Goal: Task Accomplishment & Management: Manage account settings

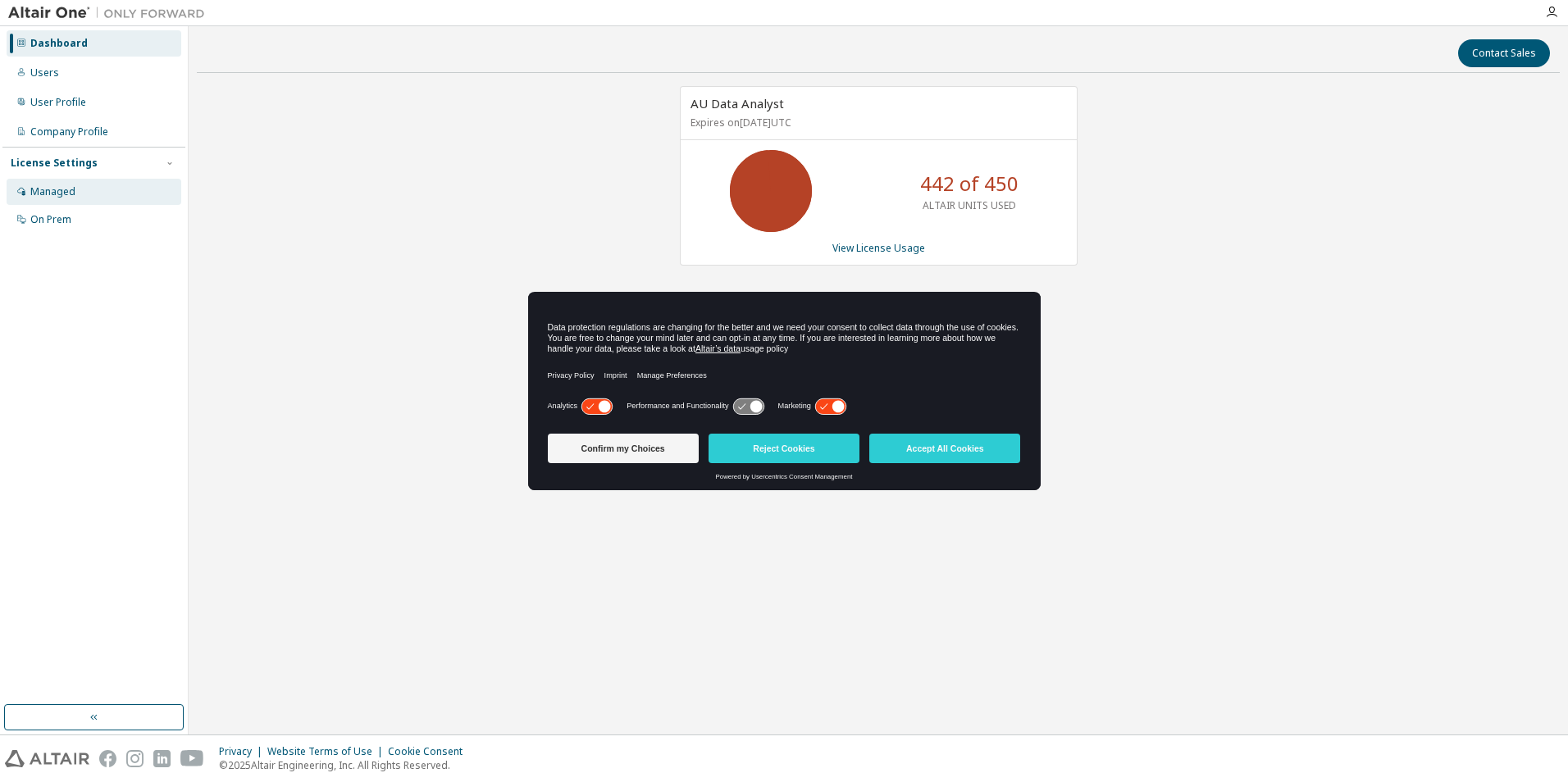
click at [55, 194] on div "Managed" at bounding box center [53, 192] width 45 height 13
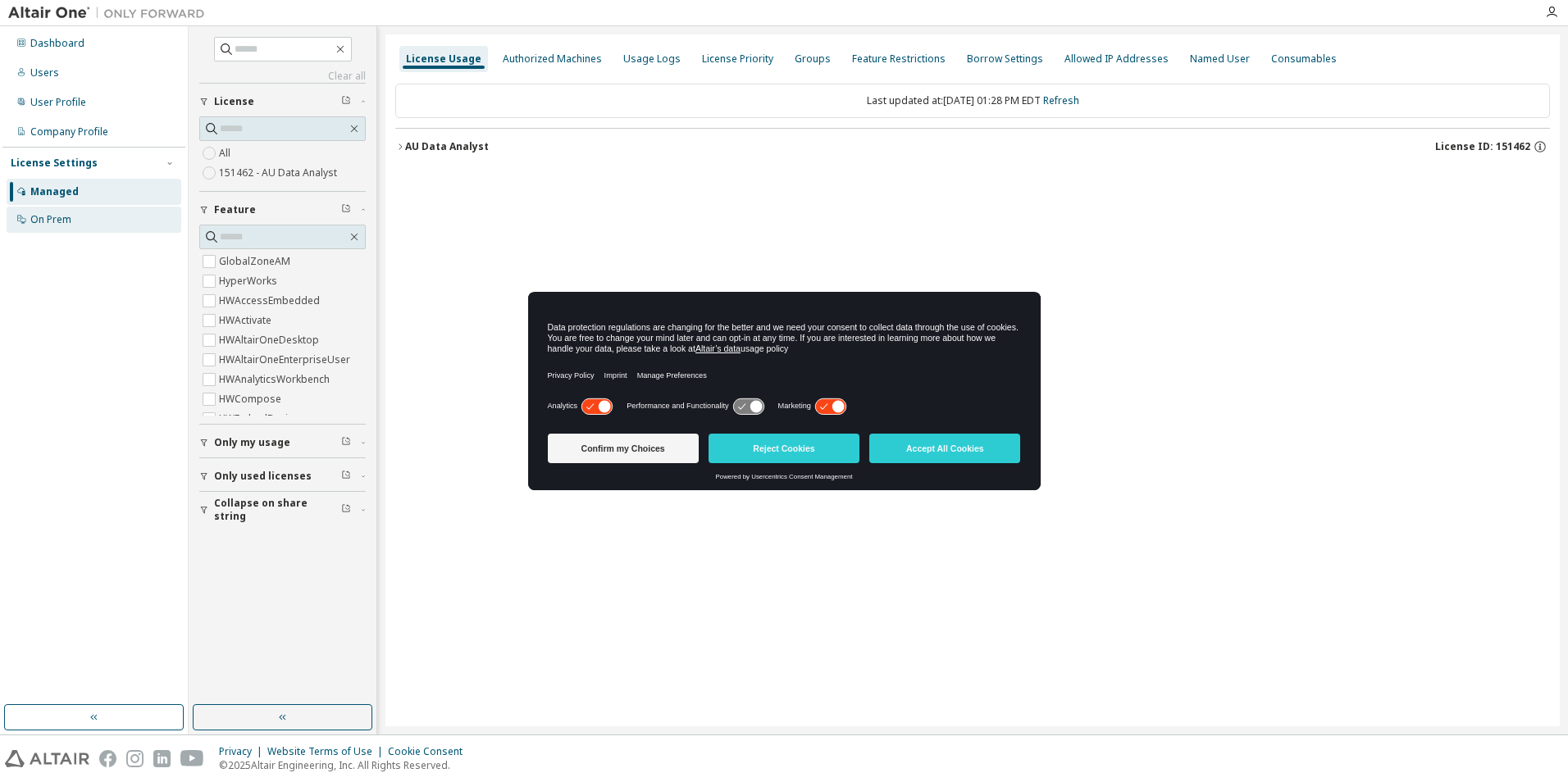
click at [51, 227] on div "On Prem" at bounding box center [94, 220] width 175 height 27
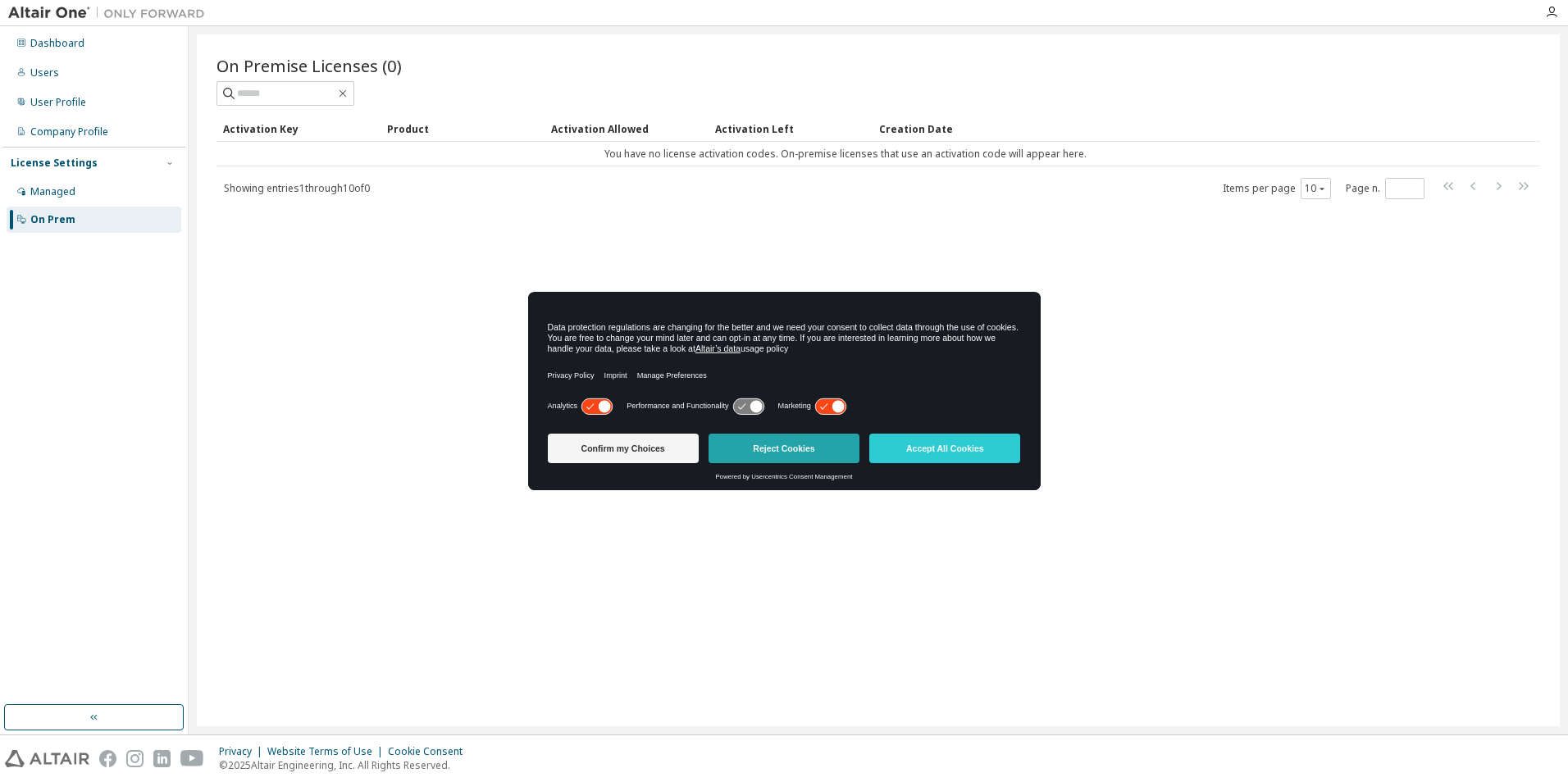
click at [803, 449] on button "Reject Cookies" at bounding box center [784, 449] width 151 height 30
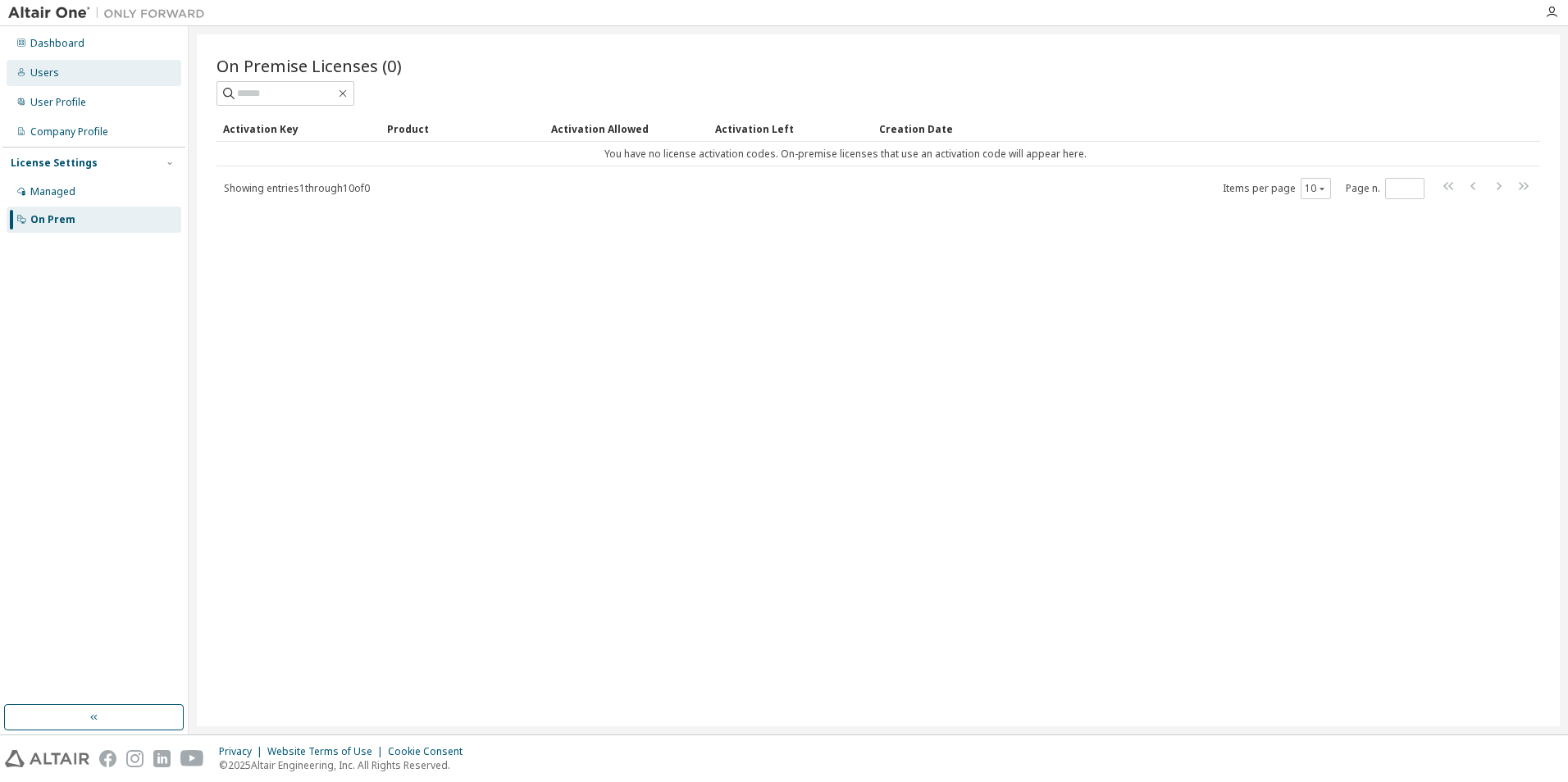
click at [59, 62] on div "Users" at bounding box center [94, 73] width 175 height 27
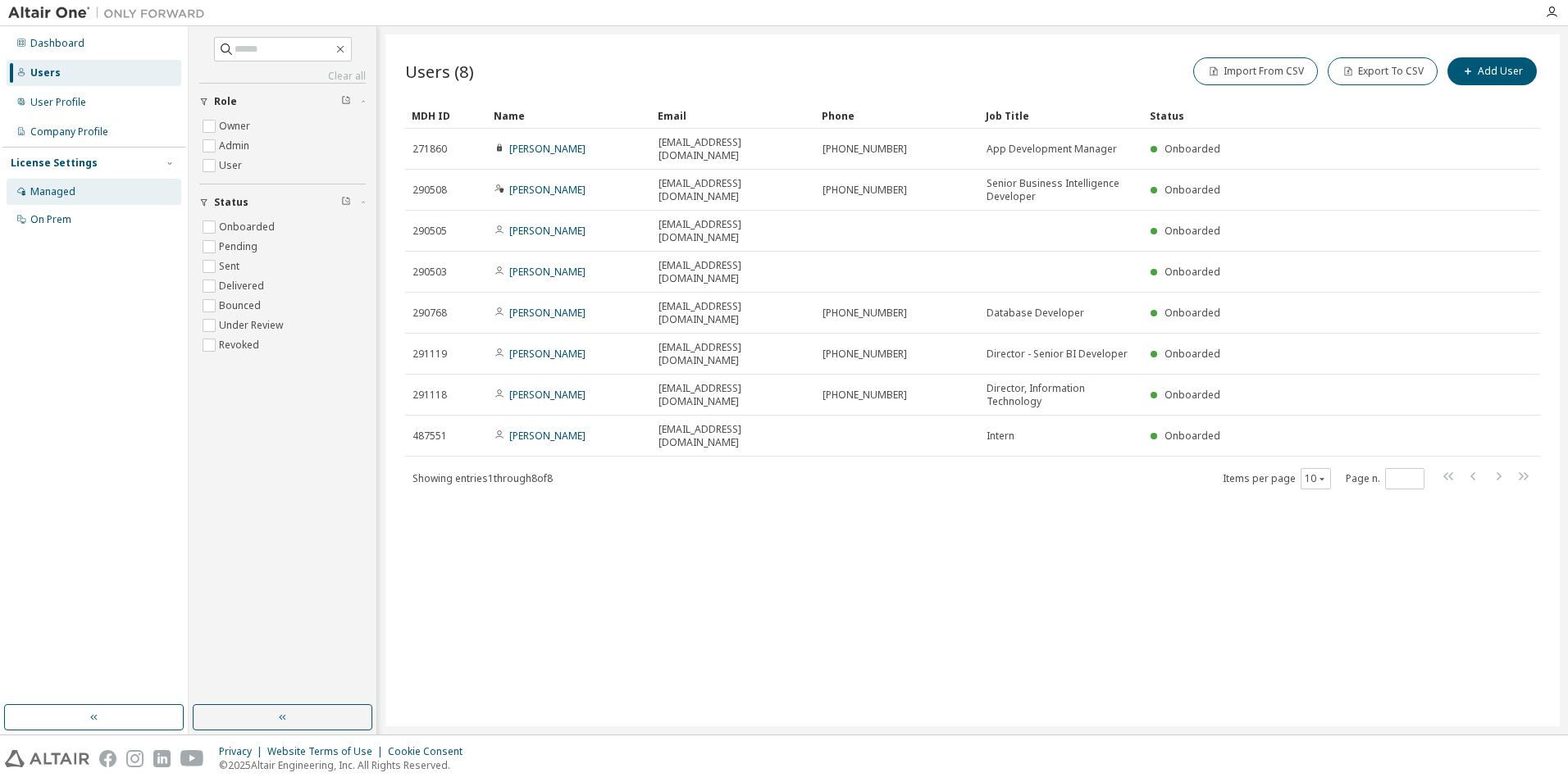
click at [78, 197] on div "Managed" at bounding box center [94, 192] width 175 height 27
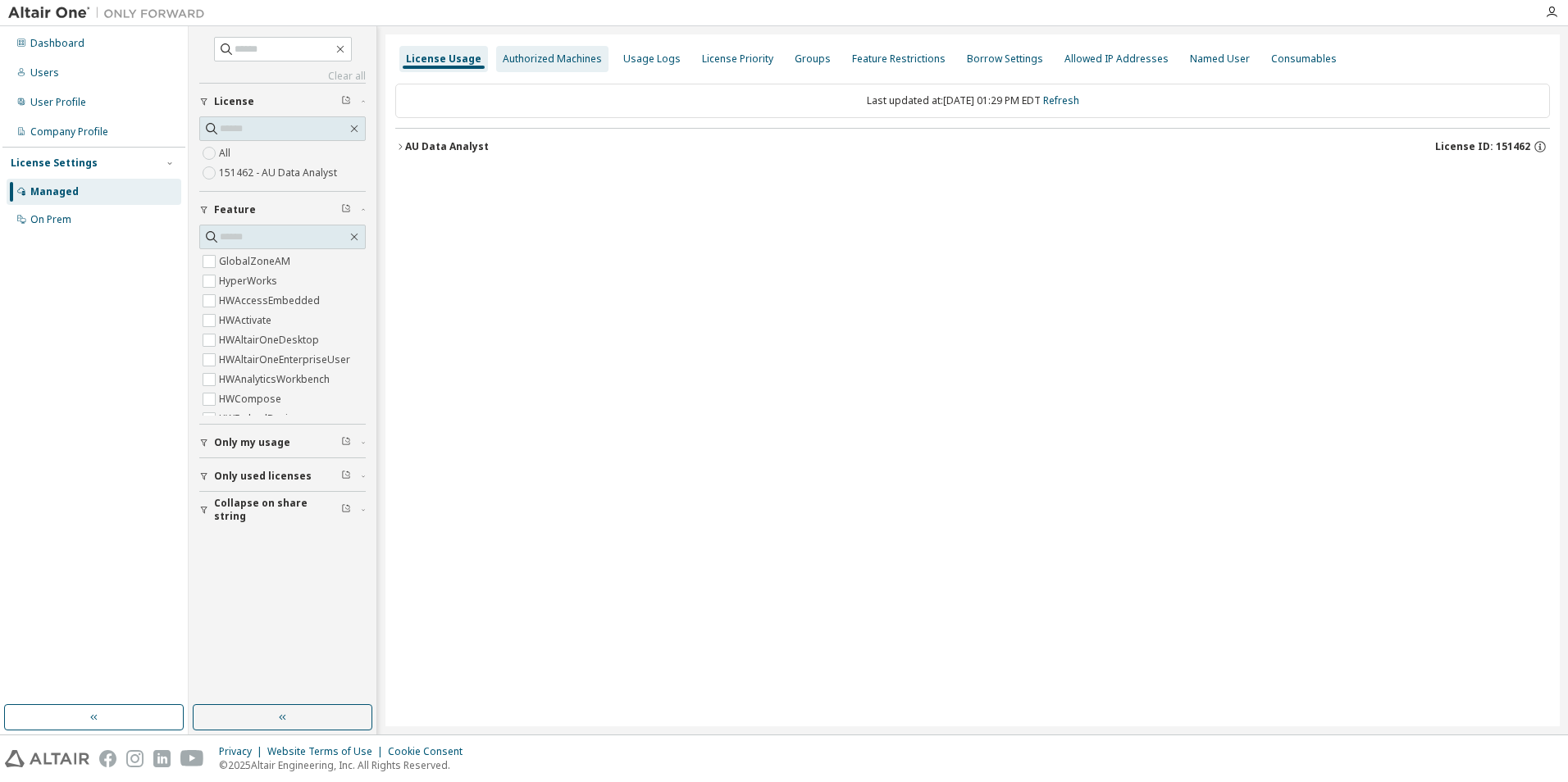
click at [536, 61] on div "Authorized Machines" at bounding box center [552, 59] width 100 height 13
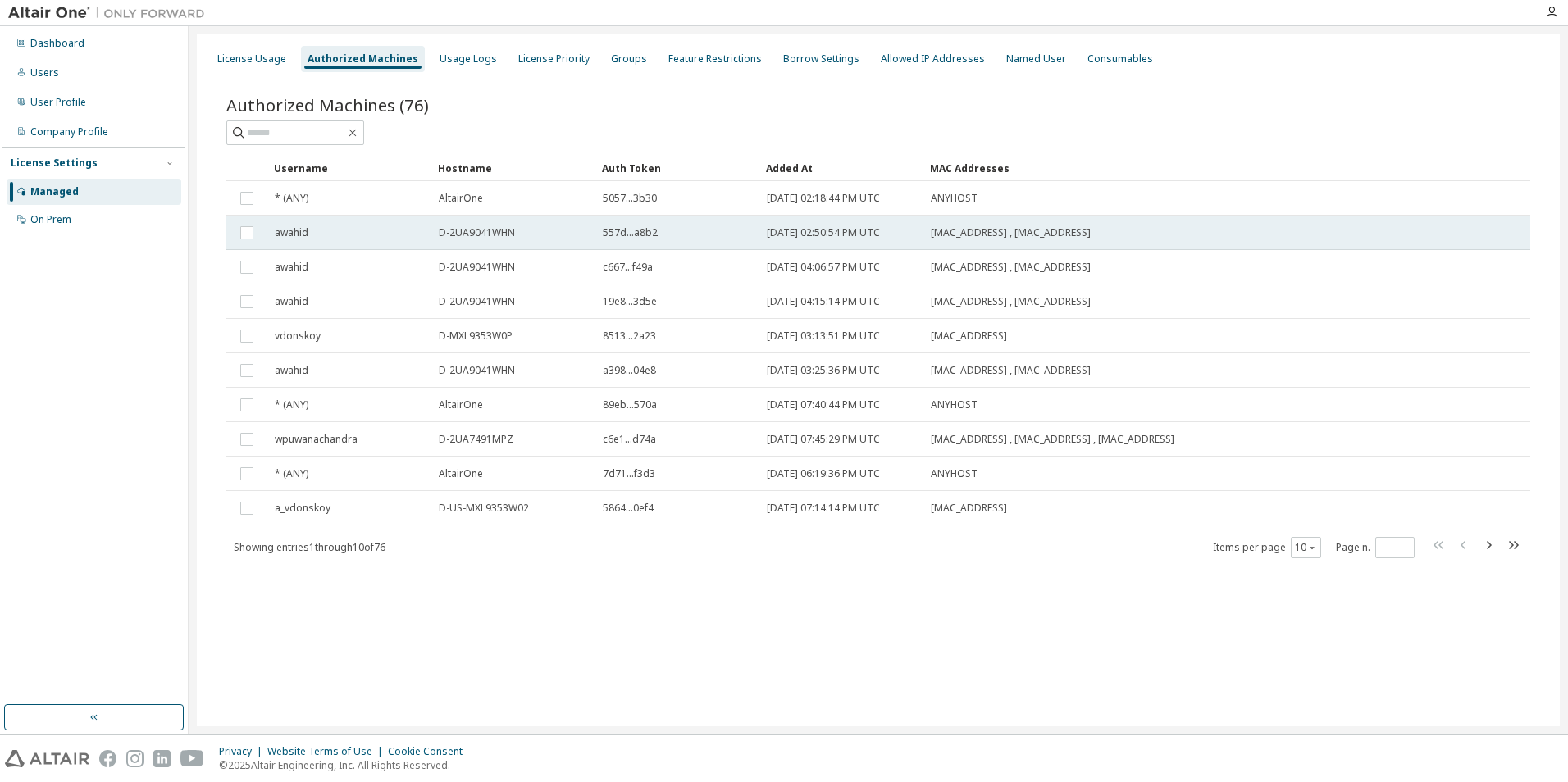
click at [415, 231] on div "awahid" at bounding box center [349, 233] width 149 height 13
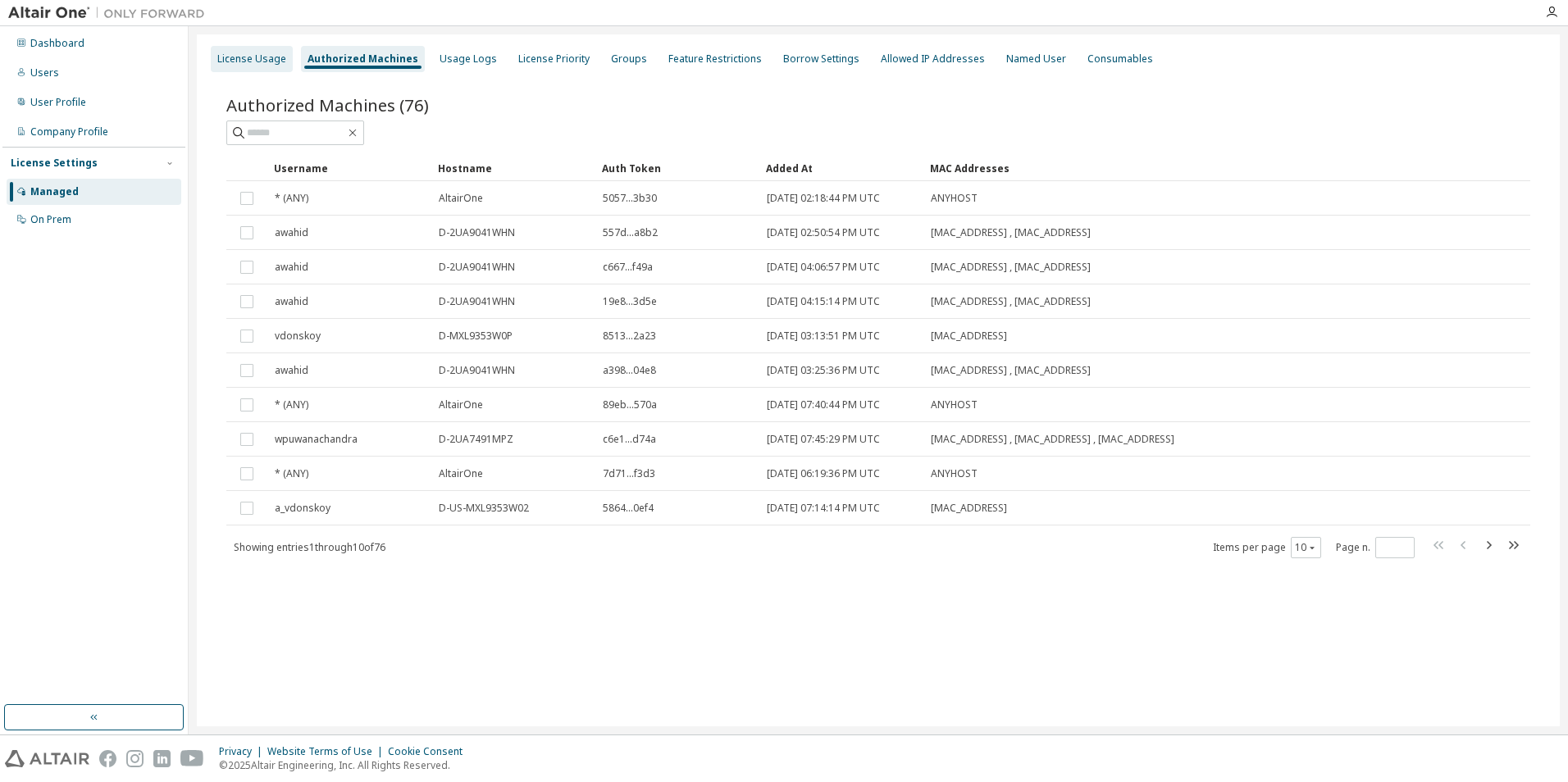
click at [260, 65] on div "License Usage" at bounding box center [251, 59] width 82 height 27
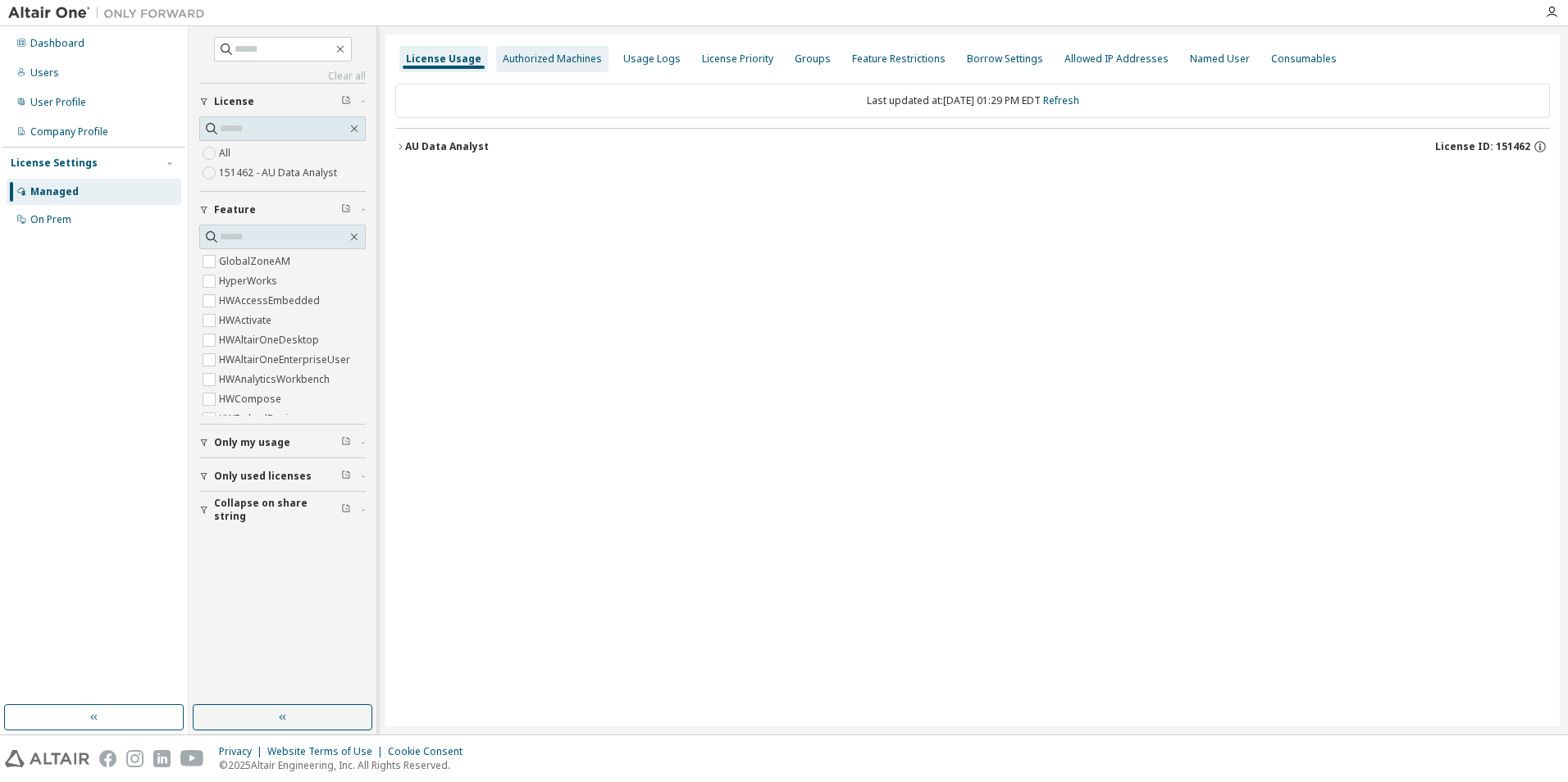
click at [557, 68] on div "Authorized Machines" at bounding box center [551, 59] width 112 height 27
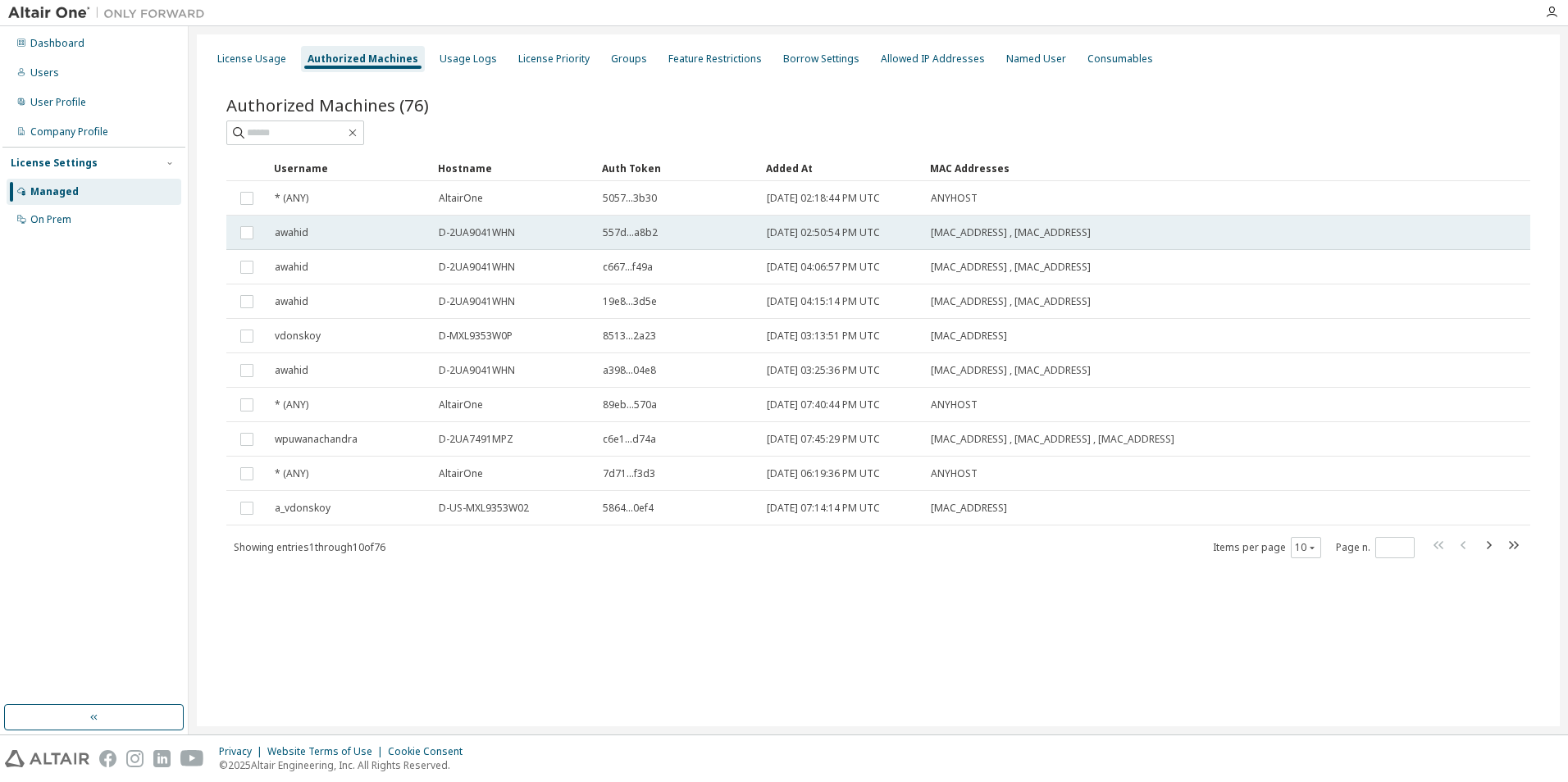
click at [314, 233] on div "awahid" at bounding box center [349, 233] width 149 height 13
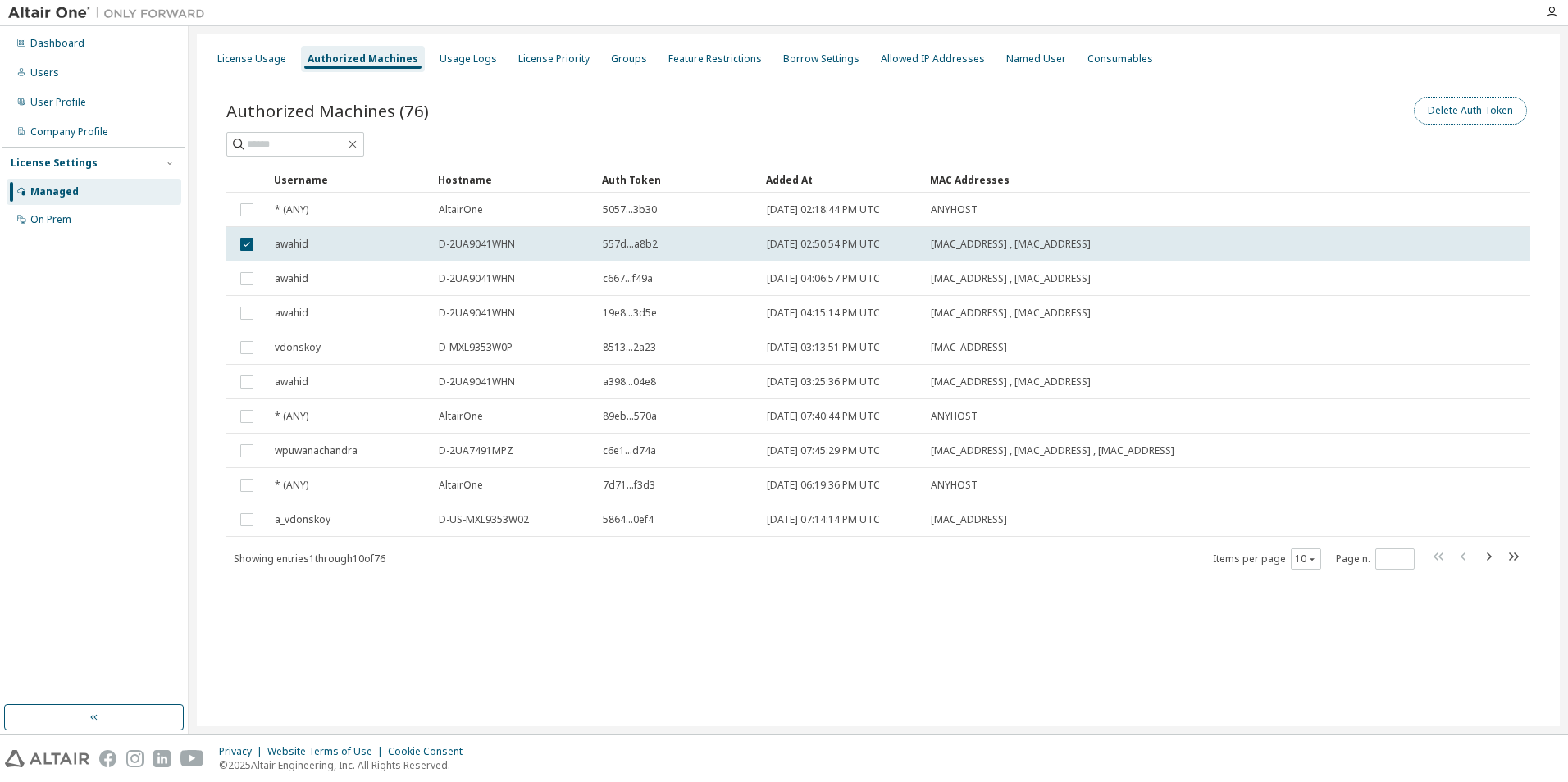
click at [1494, 114] on button "Delete Auth Token" at bounding box center [1470, 111] width 113 height 28
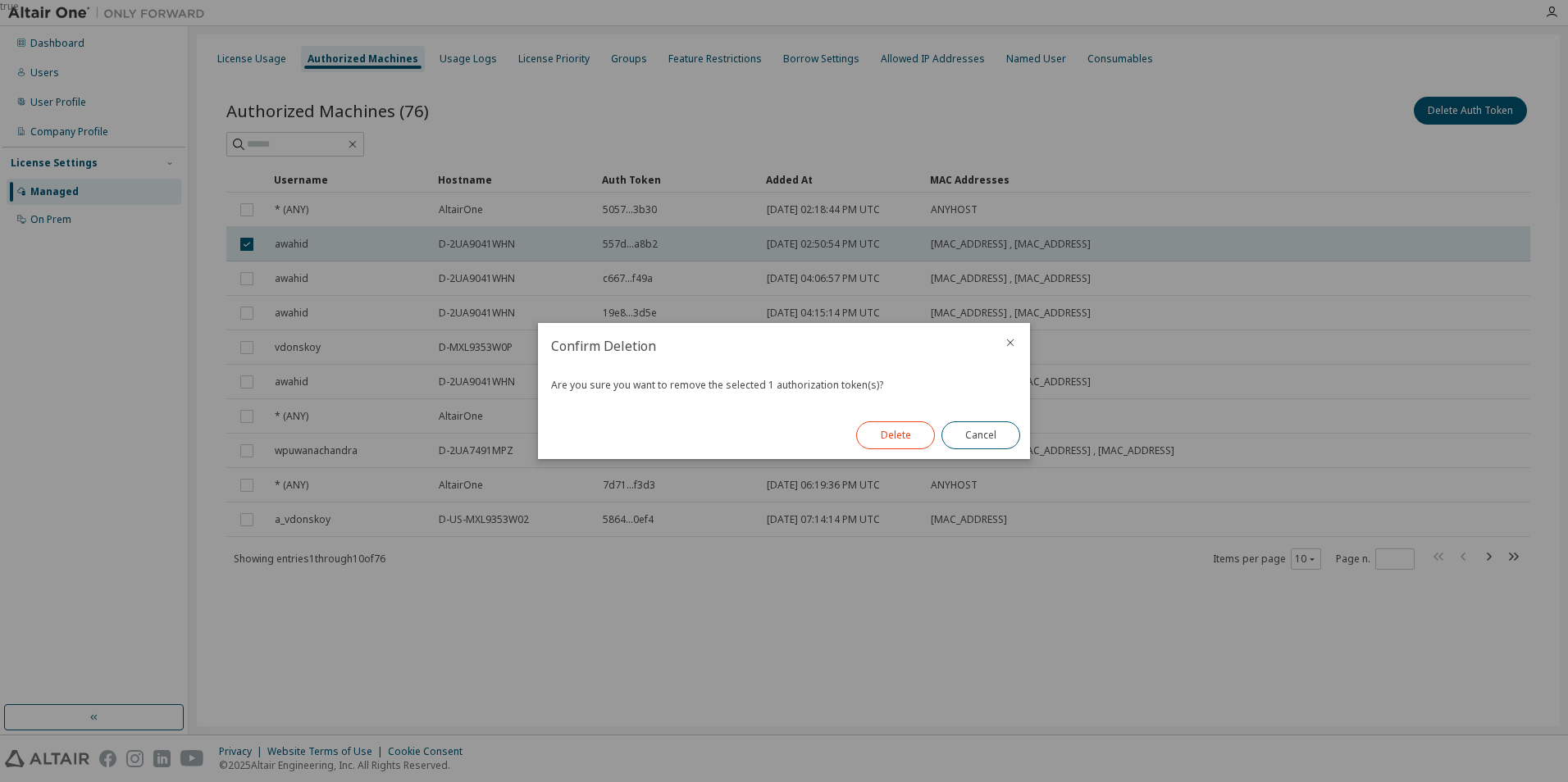
click at [901, 435] on button "Delete" at bounding box center [895, 435] width 79 height 28
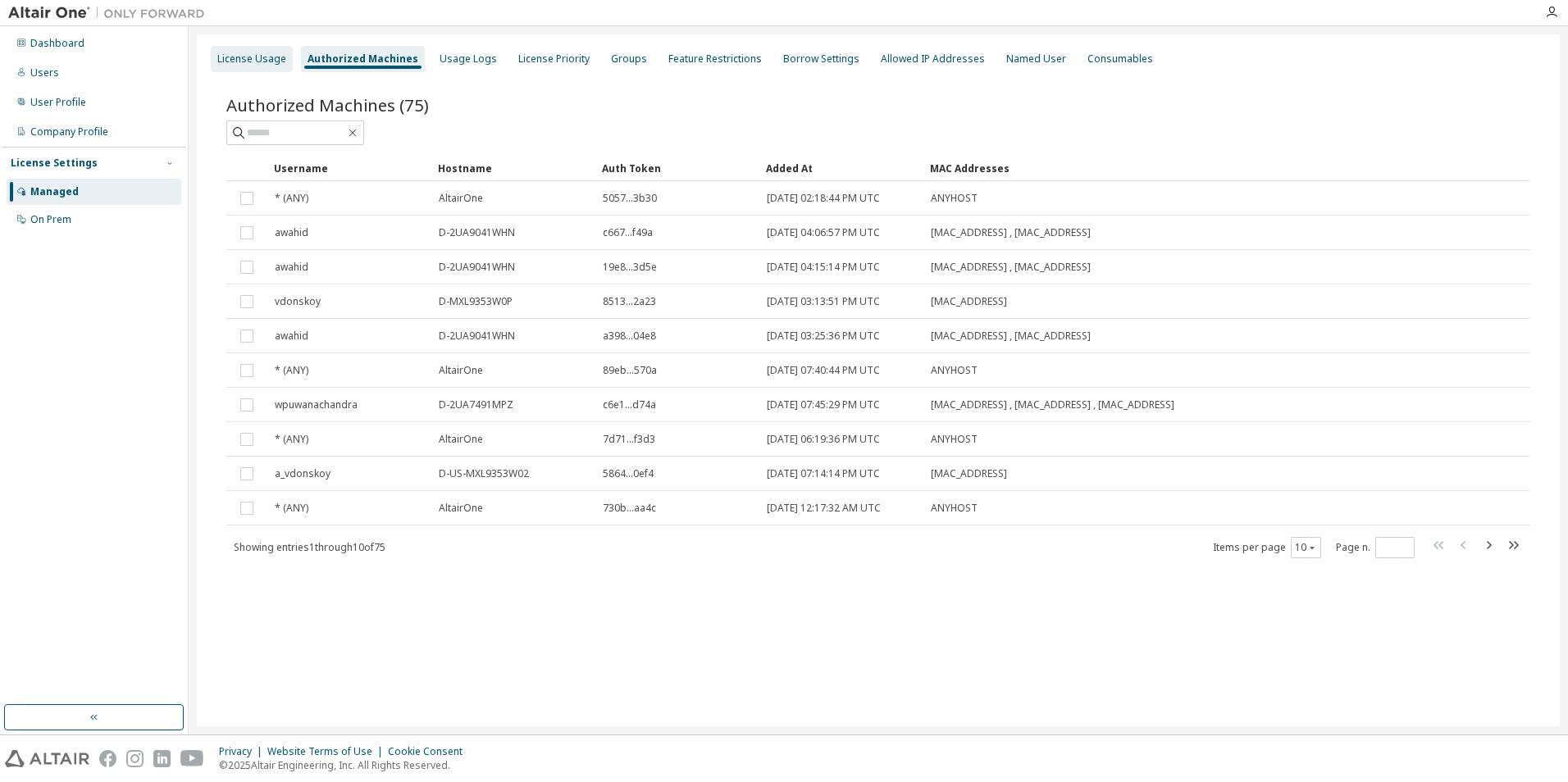
click at [265, 63] on div "License Usage" at bounding box center [251, 59] width 69 height 13
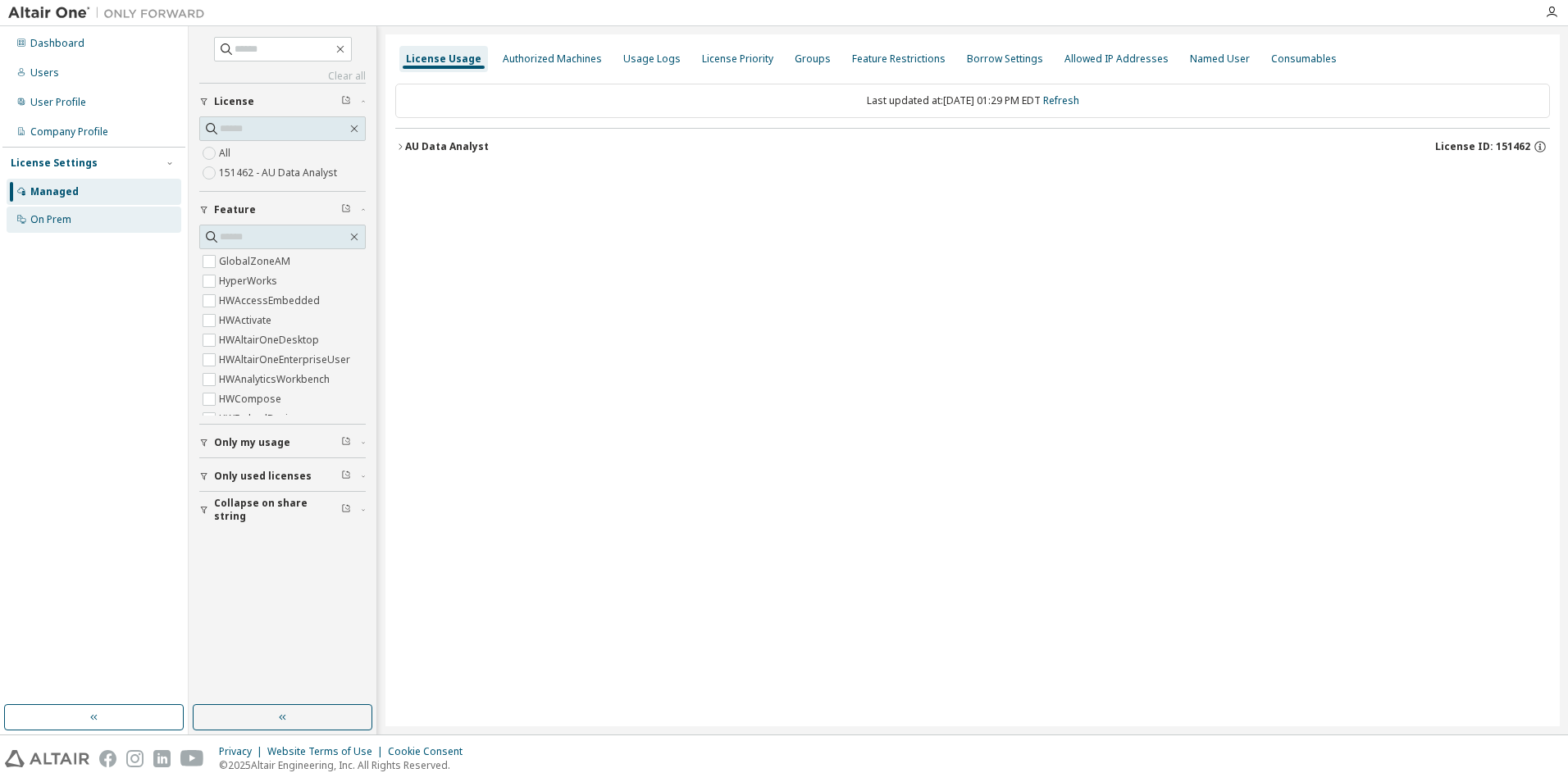
click at [77, 219] on div "On Prem" at bounding box center [94, 220] width 175 height 27
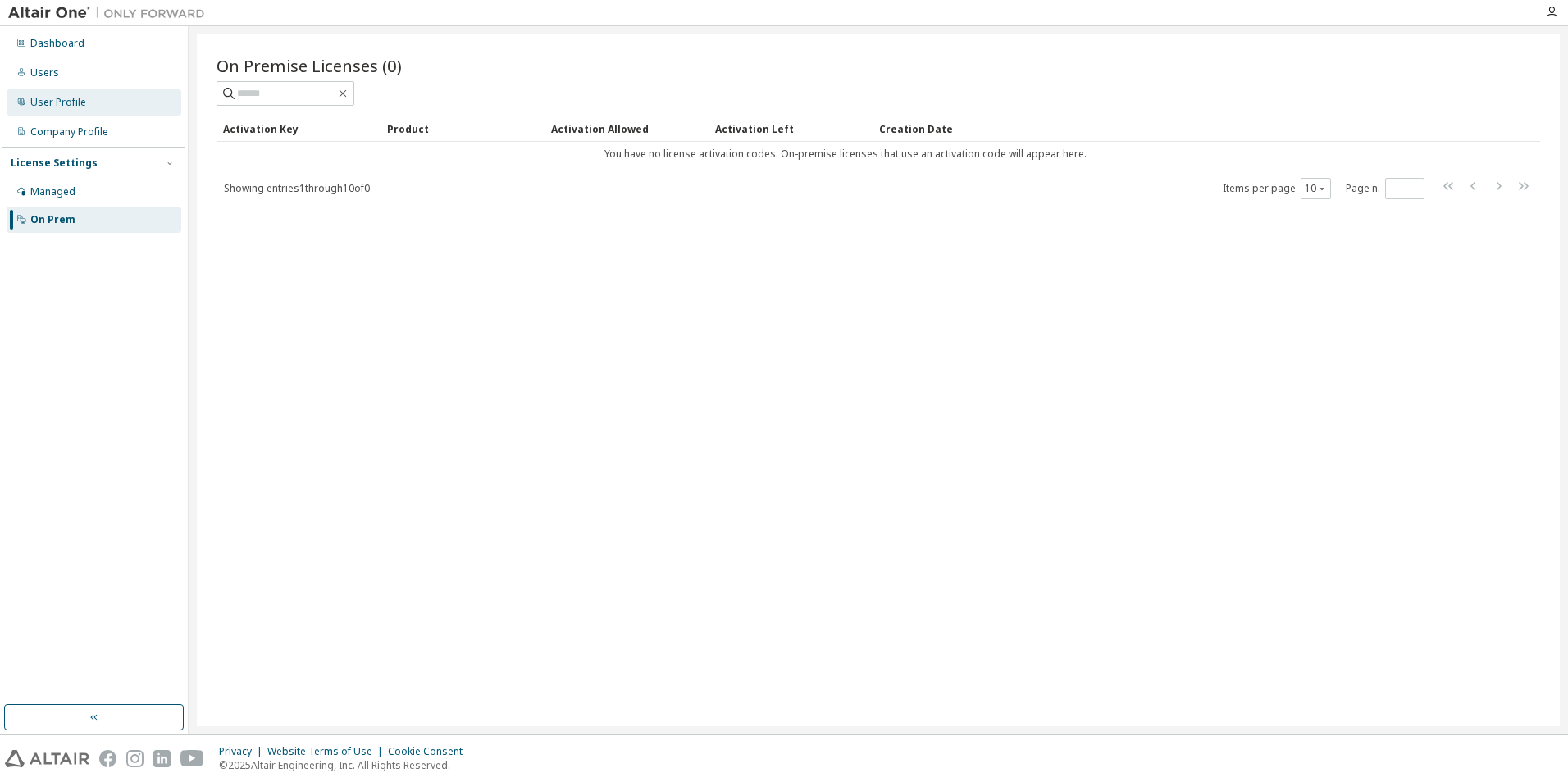
click at [86, 99] on div "User Profile" at bounding box center [94, 103] width 175 height 27
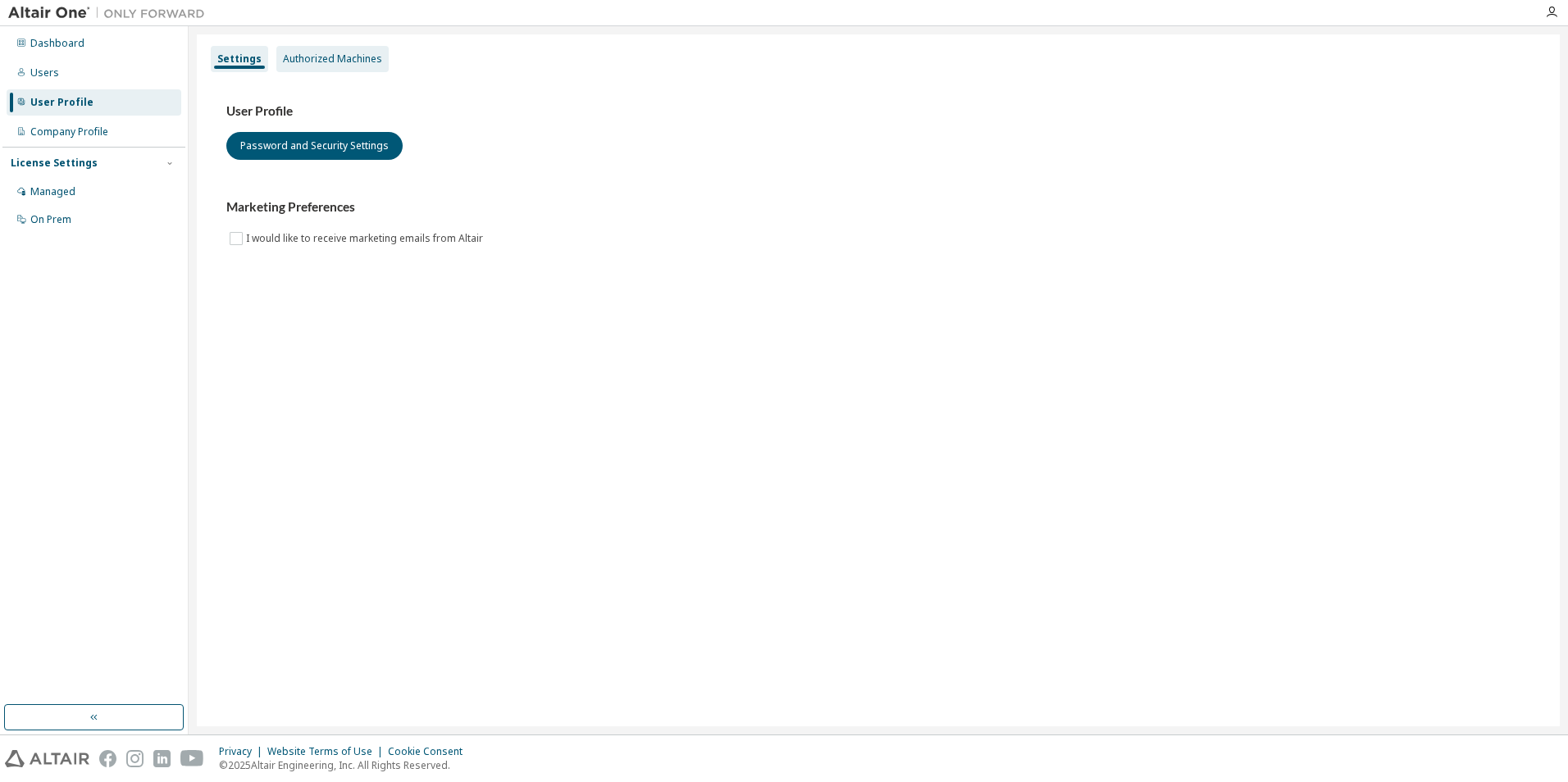
click at [313, 52] on div "Authorized Machines" at bounding box center [333, 59] width 100 height 13
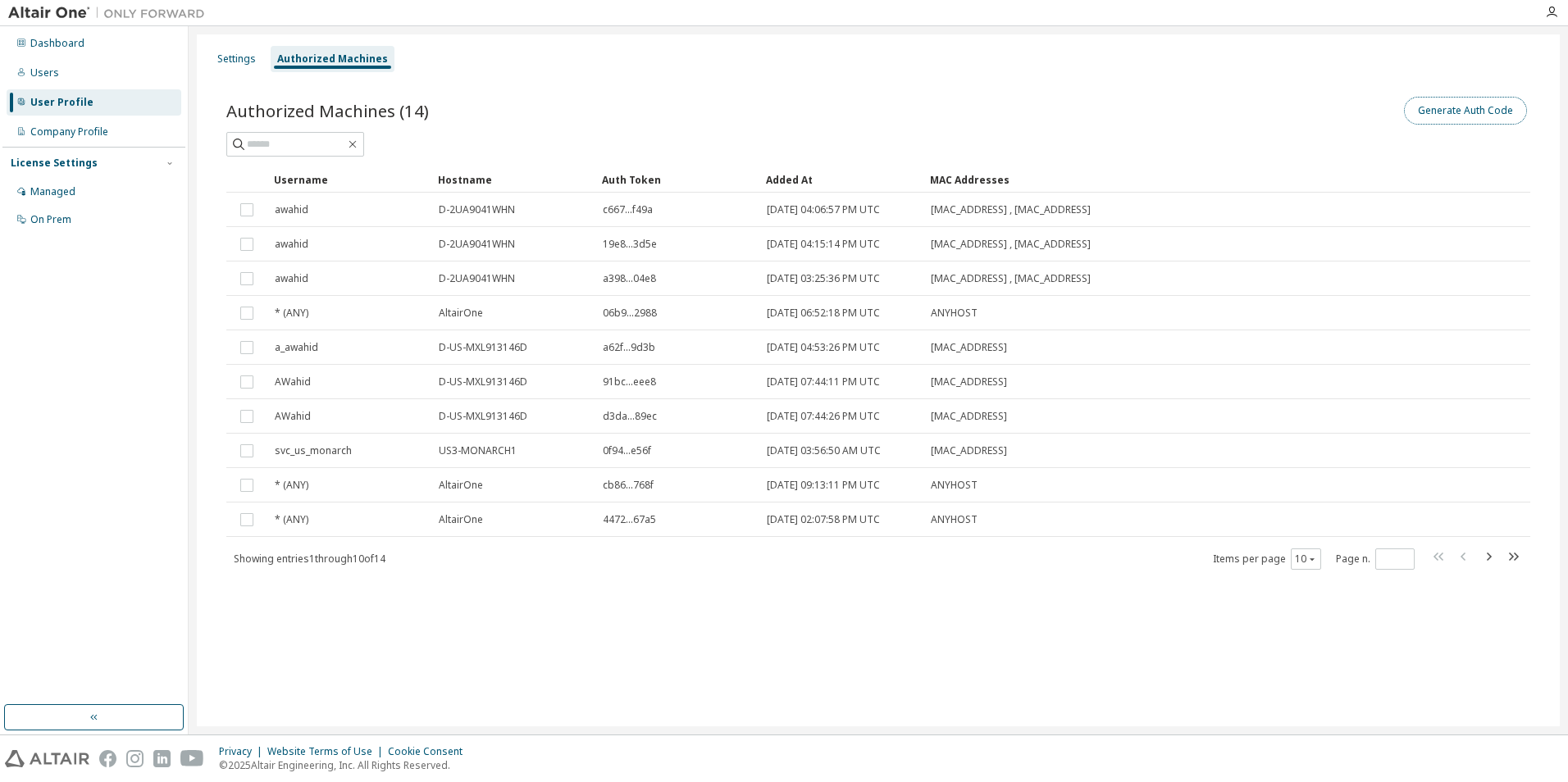
click at [1476, 111] on button "Generate Auth Code" at bounding box center [1465, 111] width 123 height 28
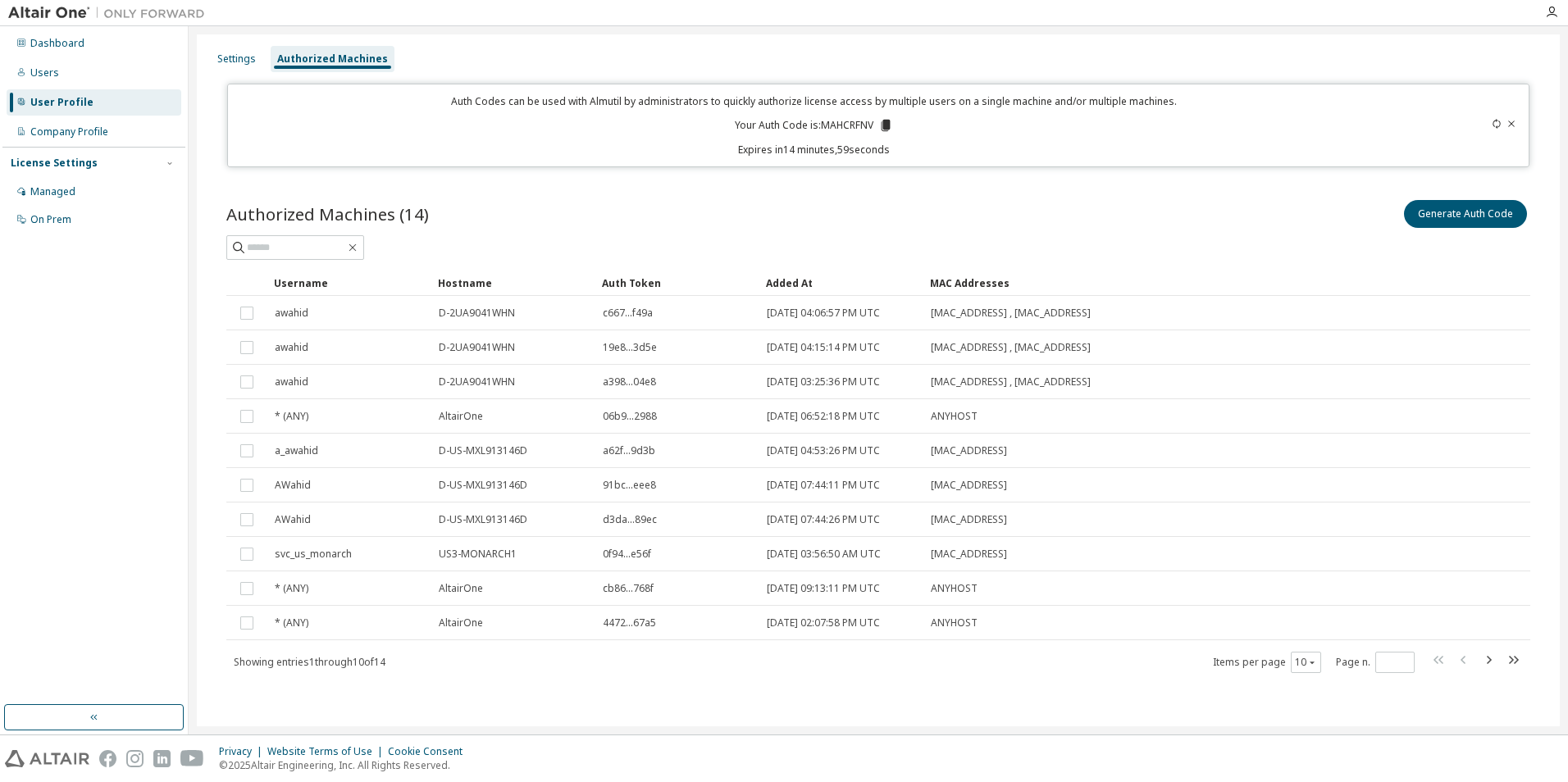
click at [887, 128] on icon at bounding box center [886, 125] width 9 height 12
click at [1492, 663] on icon "button" at bounding box center [1488, 660] width 20 height 20
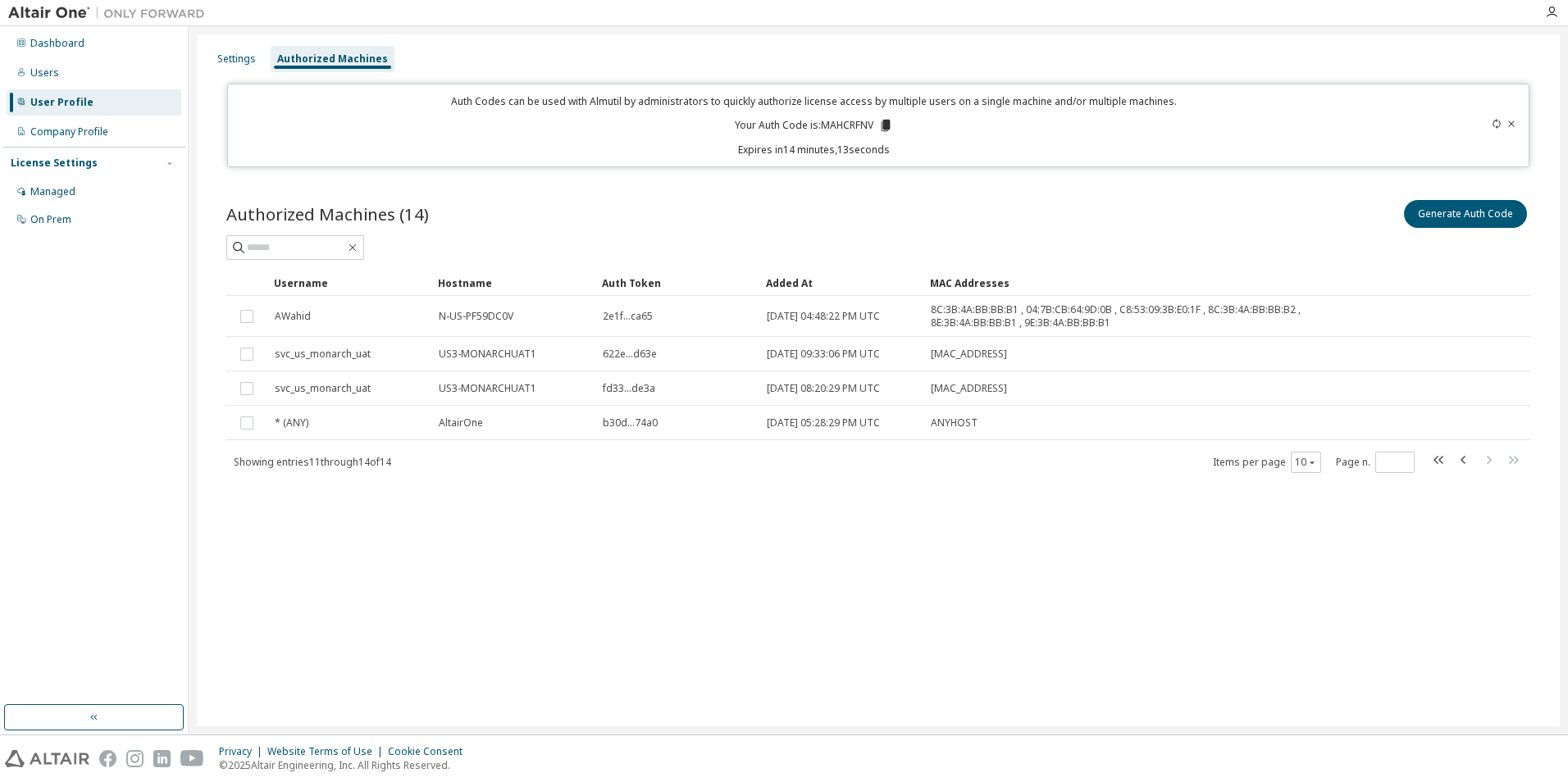
click at [1489, 663] on div "Settings Authorized Machines Auth Codes can be used with Almutil by administrat…" at bounding box center [877, 381] width 1362 height 692
click at [1467, 466] on icon "button" at bounding box center [1464, 460] width 20 height 20
type input "*"
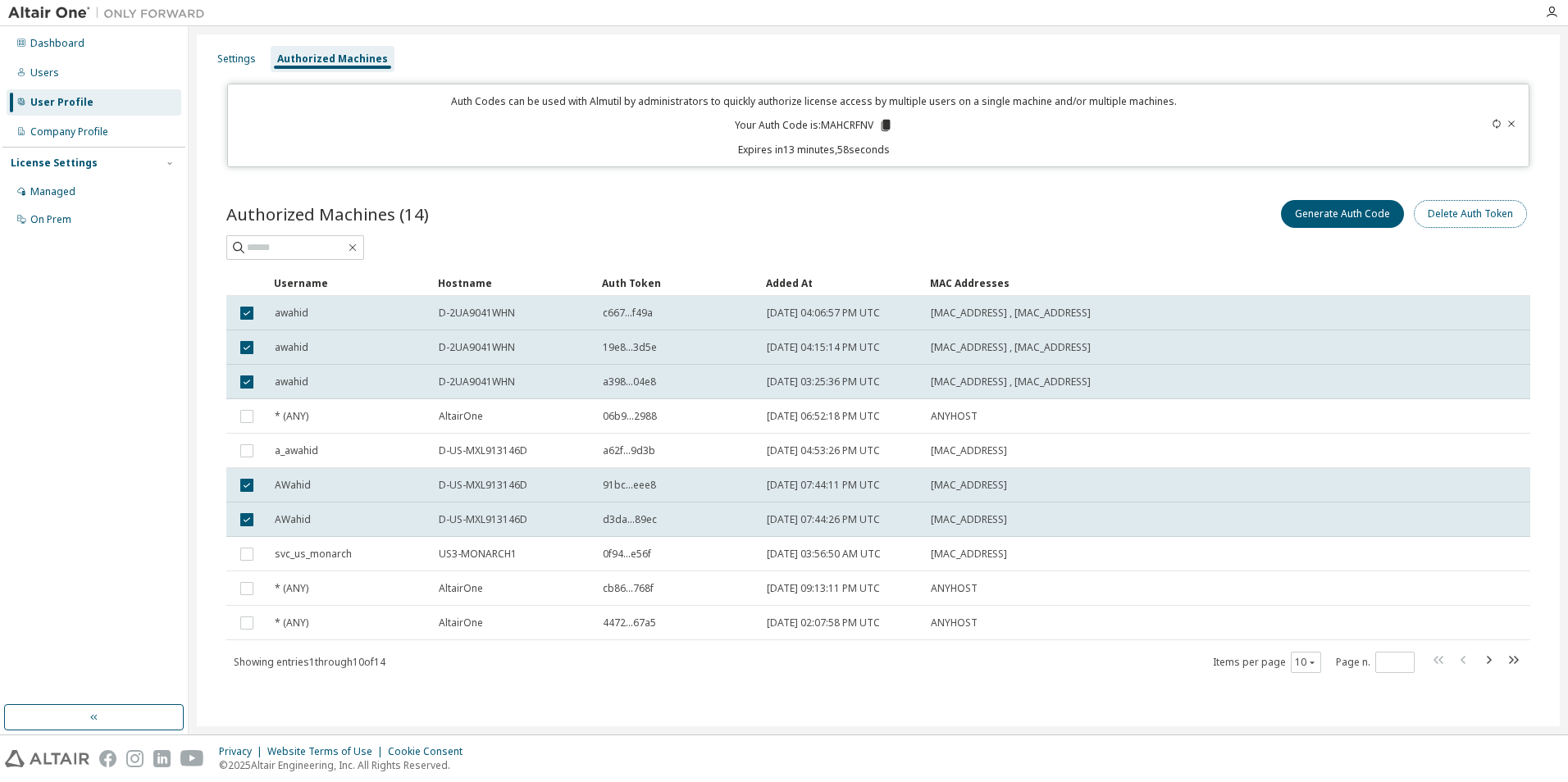
click at [1494, 219] on button "Delete Auth Token" at bounding box center [1470, 214] width 113 height 28
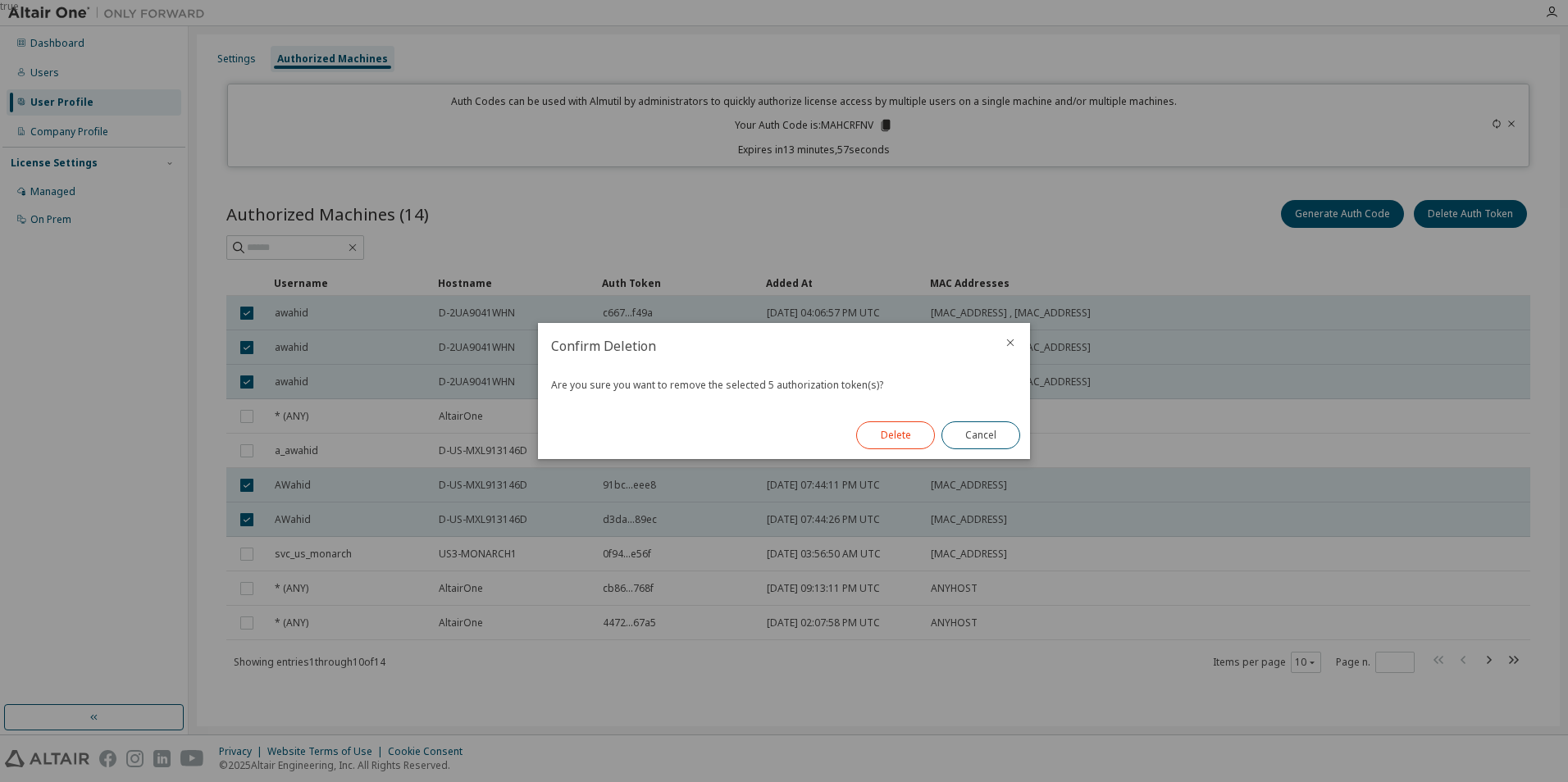
click at [904, 441] on button "Delete" at bounding box center [895, 435] width 79 height 28
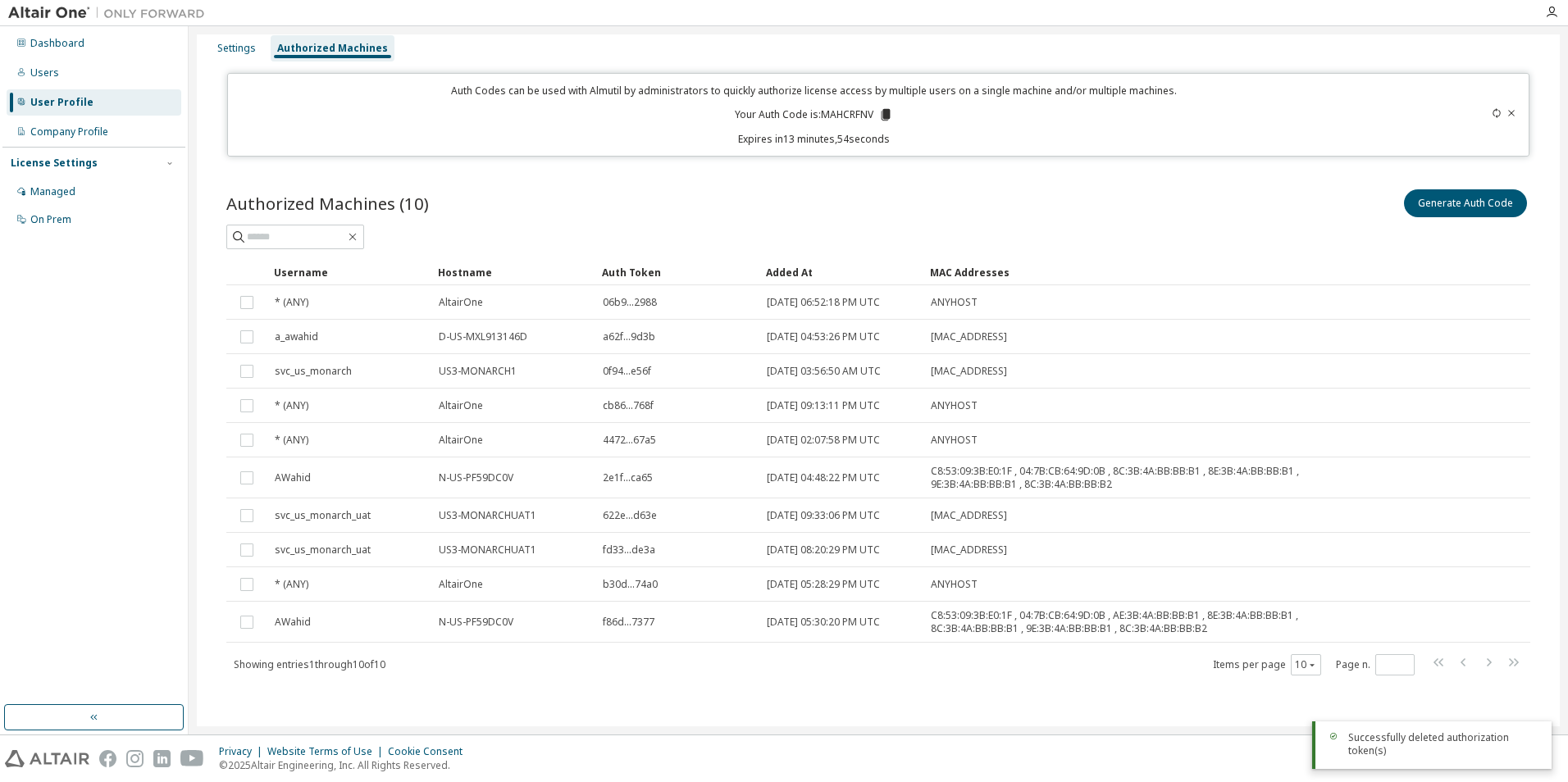
scroll to position [13, 0]
click at [70, 70] on div "Users" at bounding box center [94, 73] width 175 height 27
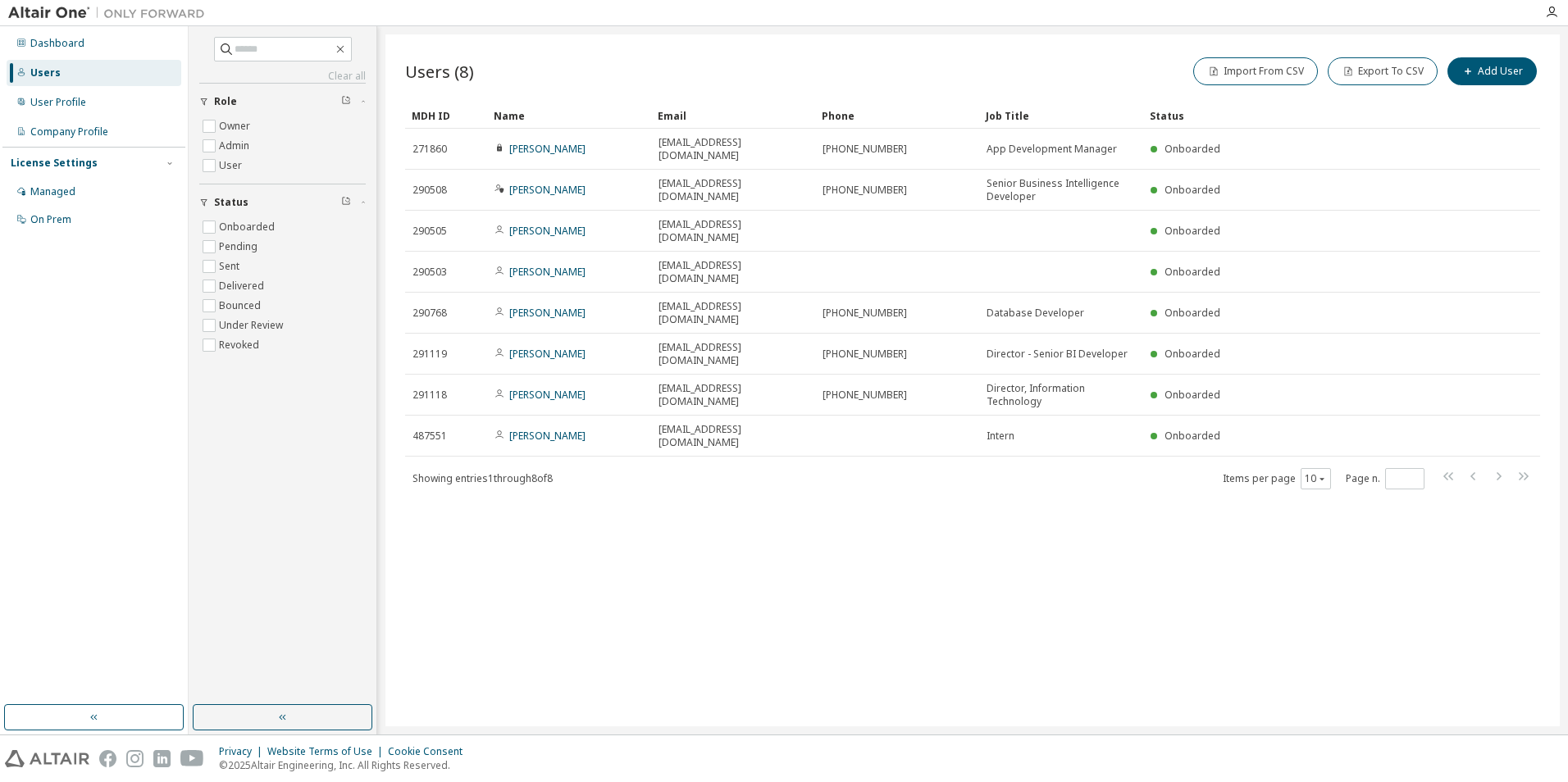
click at [1059, 607] on div "Users (8) Import From CSV Export To CSV Add User Clear Load Save Save As Field …" at bounding box center [973, 381] width 1174 height 692
